Goal: Task Accomplishment & Management: Use online tool/utility

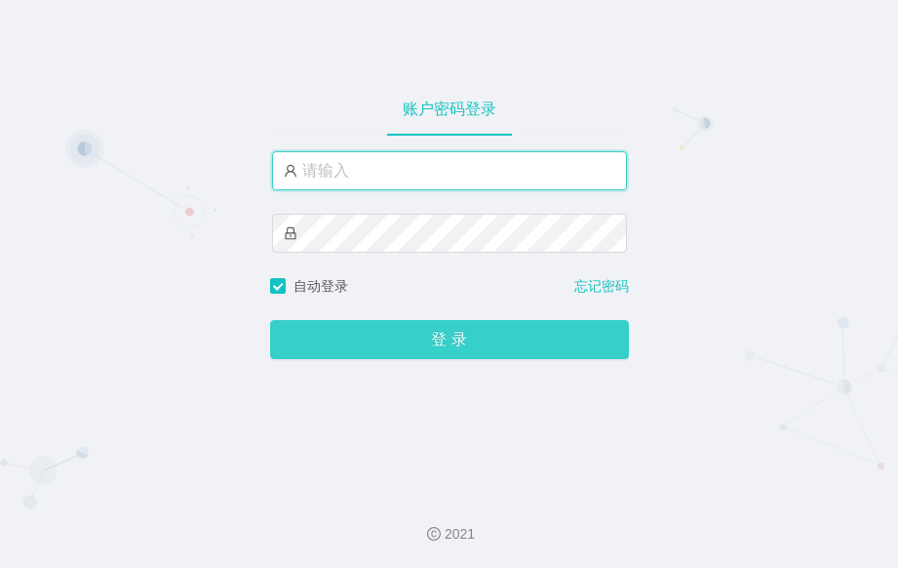
type input "admin"
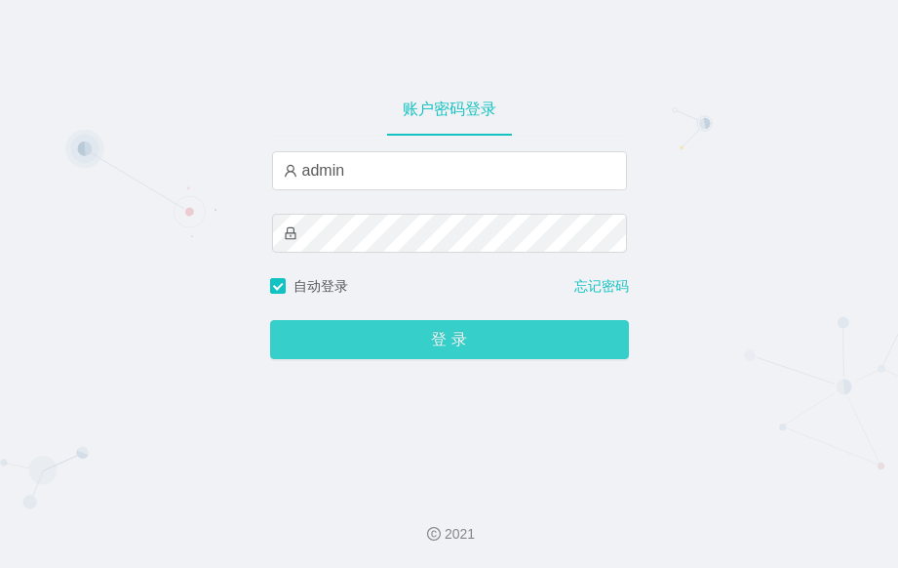
click at [510, 335] on button "登 录" at bounding box center [449, 339] width 359 height 39
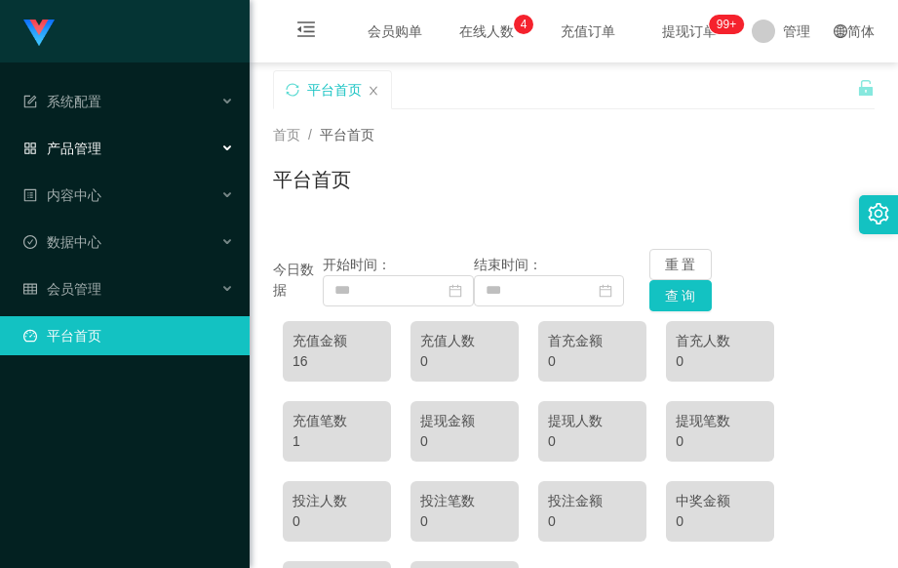
click at [126, 143] on div "产品管理" at bounding box center [125, 148] width 250 height 39
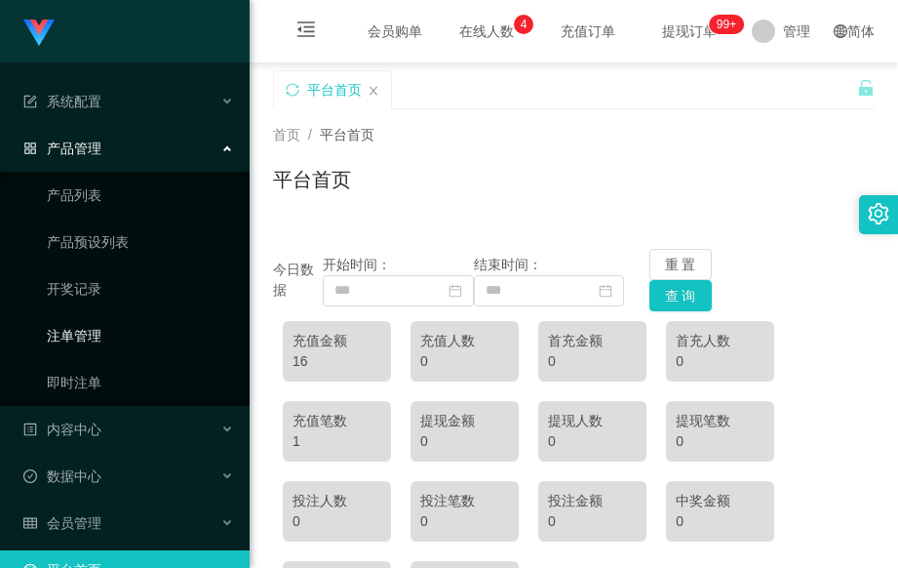
scroll to position [41, 0]
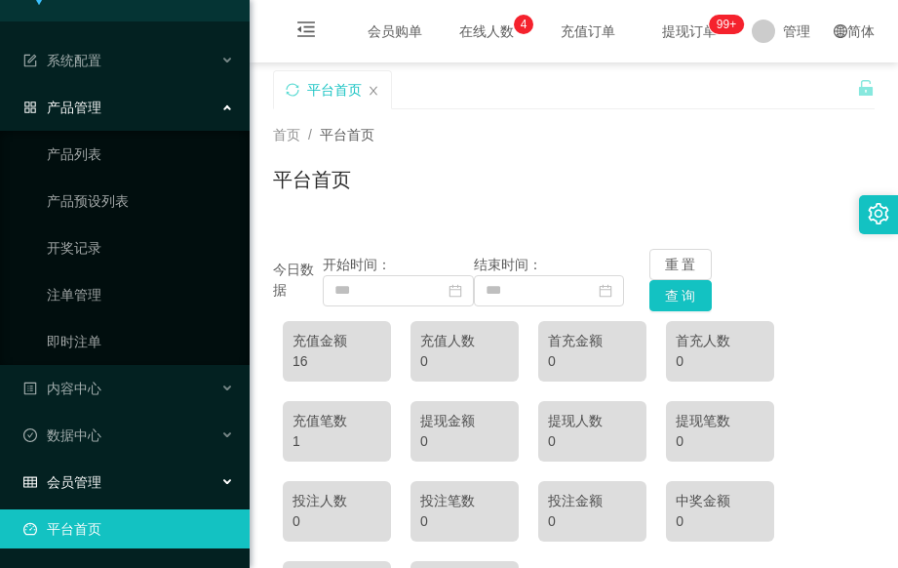
drag, startPoint x: 202, startPoint y: 490, endPoint x: 212, endPoint y: 483, distance: 11.9
click at [204, 487] on div "会员管理" at bounding box center [125, 481] width 250 height 39
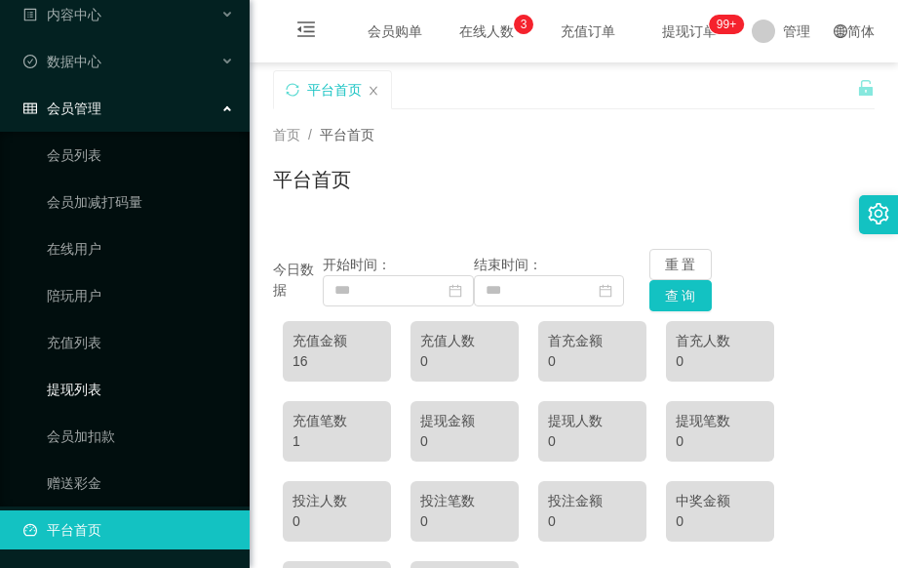
scroll to position [416, 0]
click at [167, 443] on link "会员加扣款" at bounding box center [140, 435] width 187 height 39
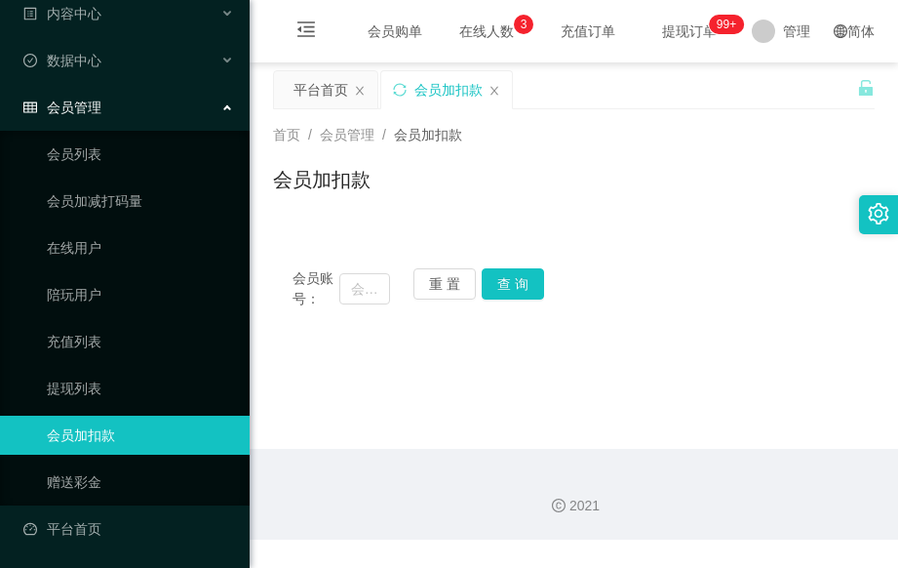
scroll to position [181, 0]
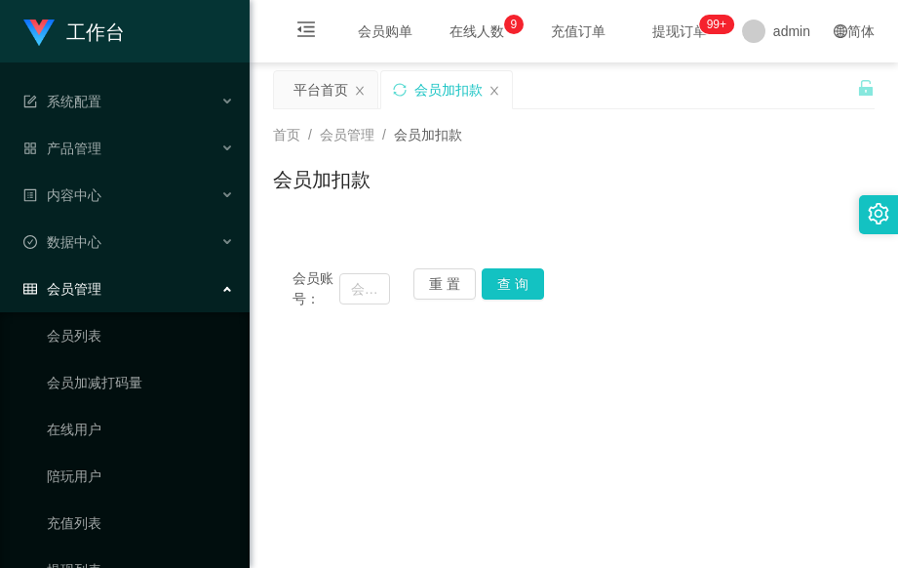
scroll to position [260, 0]
